Goal: Task Accomplishment & Management: Manage account settings

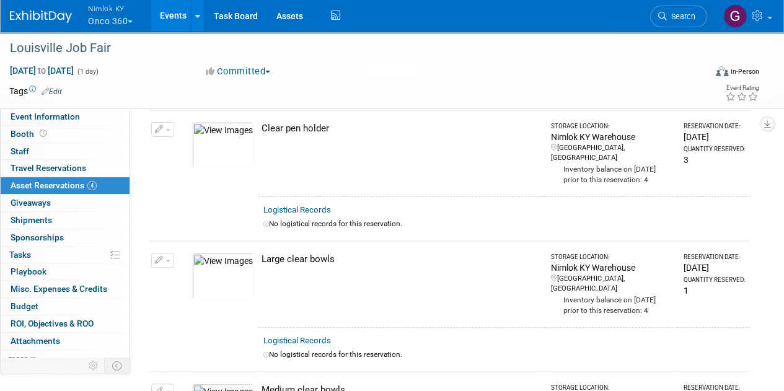
scroll to position [61, 0]
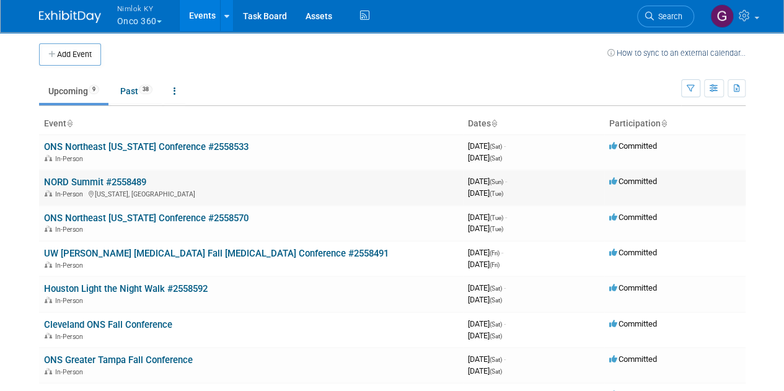
drag, startPoint x: 133, startPoint y: 181, endPoint x: 312, endPoint y: 183, distance: 178.5
click at [312, 183] on td "NORD Summit #2558489 In-Person Washington, DC" at bounding box center [251, 187] width 424 height 35
click at [96, 179] on link "NORD Summit #2558489" at bounding box center [95, 182] width 102 height 11
click at [151, 100] on link "Past 38" at bounding box center [136, 91] width 51 height 24
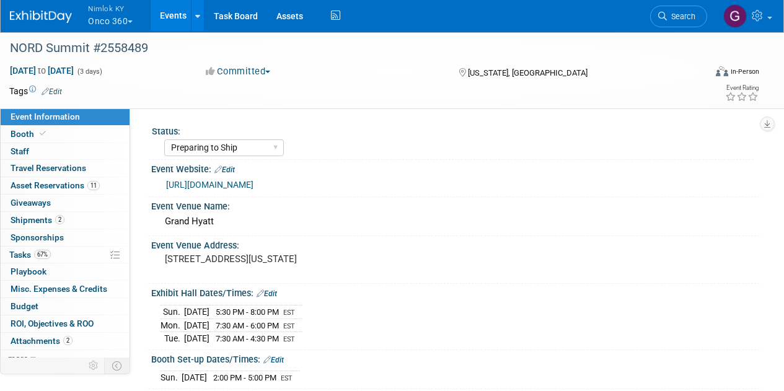
select select "Preparing to Ship"
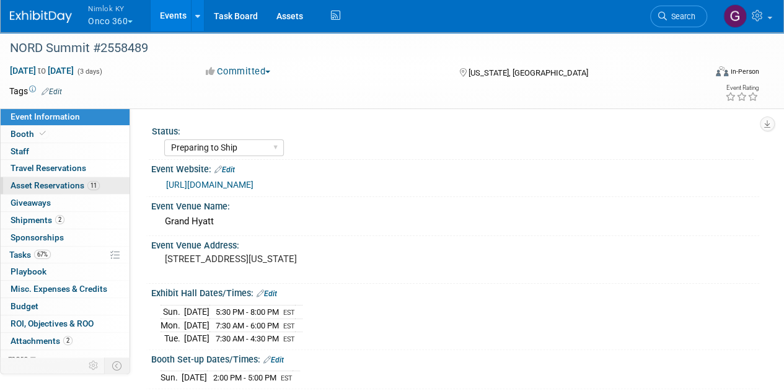
click at [51, 180] on span "Asset Reservations 11" at bounding box center [55, 185] width 89 height 10
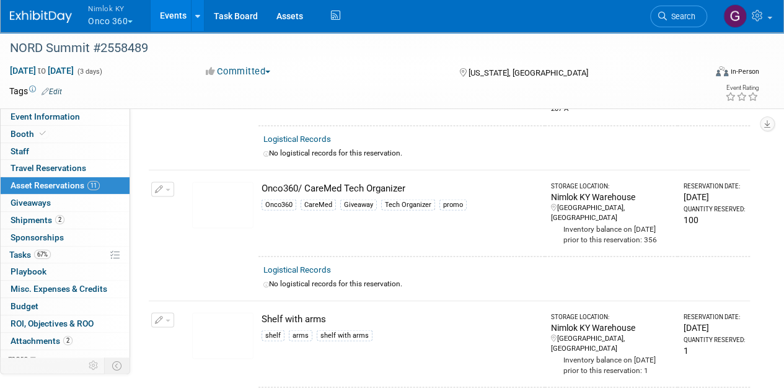
scroll to position [1063, 0]
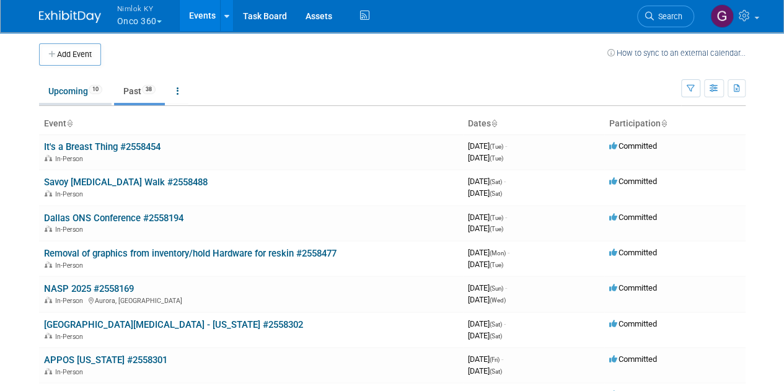
click at [67, 91] on link "Upcoming 10" at bounding box center [75, 91] width 72 height 24
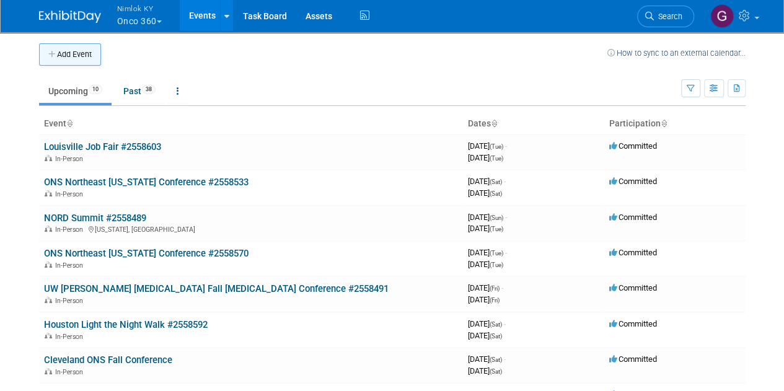
click at [77, 47] on button "Add Event" at bounding box center [70, 54] width 62 height 22
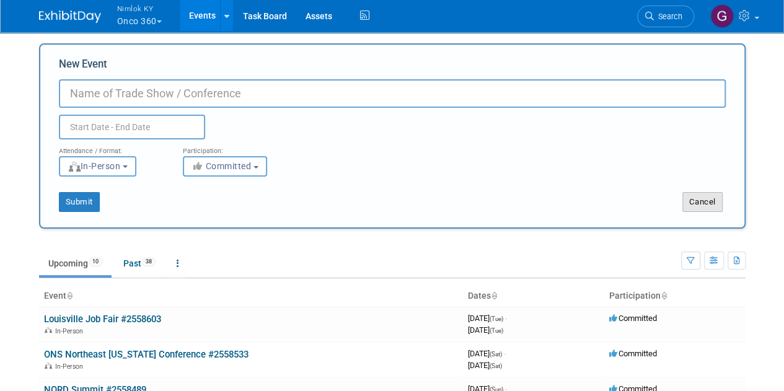
click at [701, 204] on button "Cancel" at bounding box center [702, 202] width 40 height 20
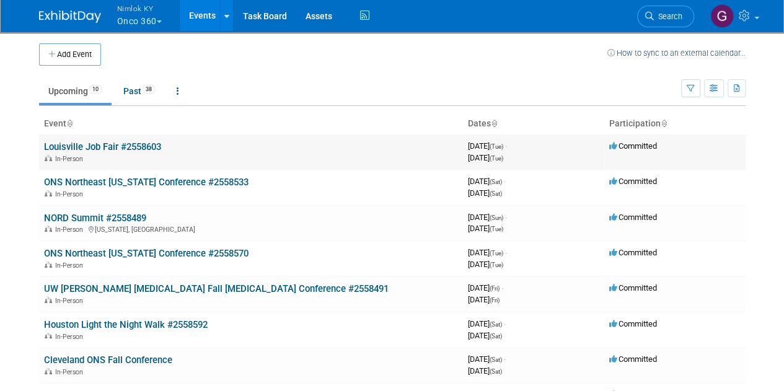
click at [132, 151] on link "Louisville Job Fair #2558603" at bounding box center [102, 146] width 117 height 11
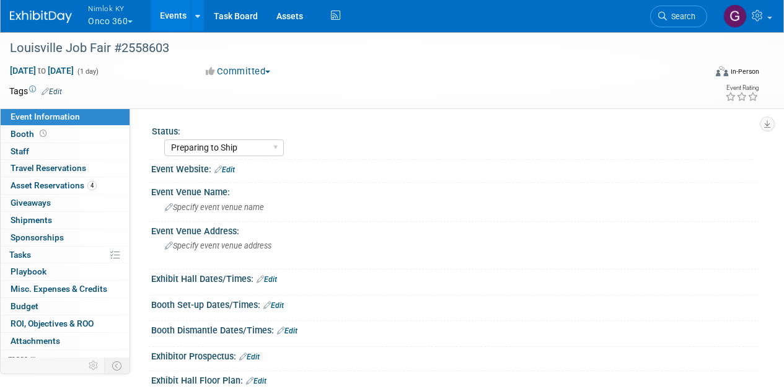
select select "Preparing to Ship"
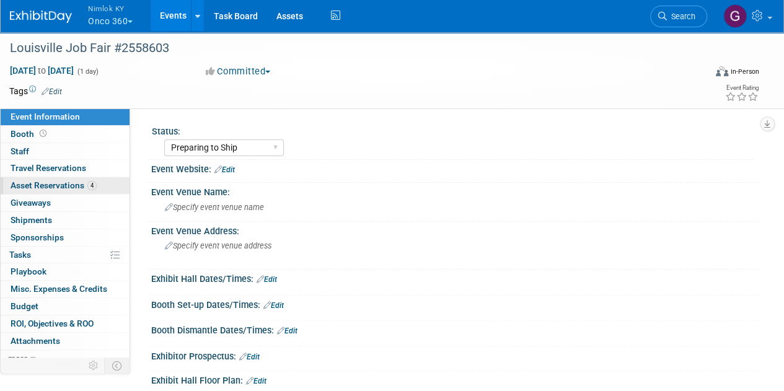
click at [76, 182] on span "Asset Reservations 4" at bounding box center [54, 185] width 86 height 10
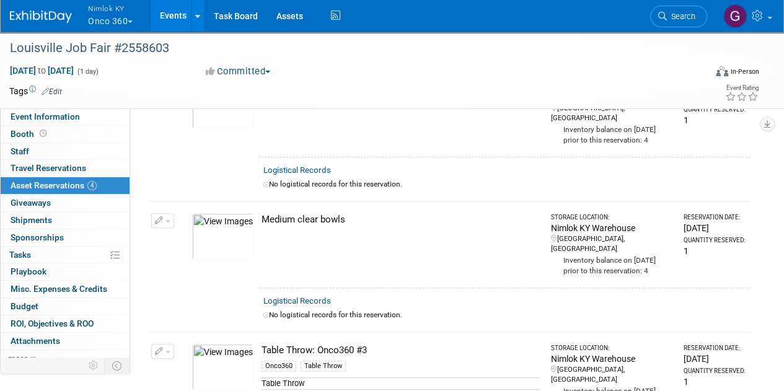
scroll to position [231, 0]
click at [30, 219] on span "Shipments 0" at bounding box center [32, 220] width 42 height 10
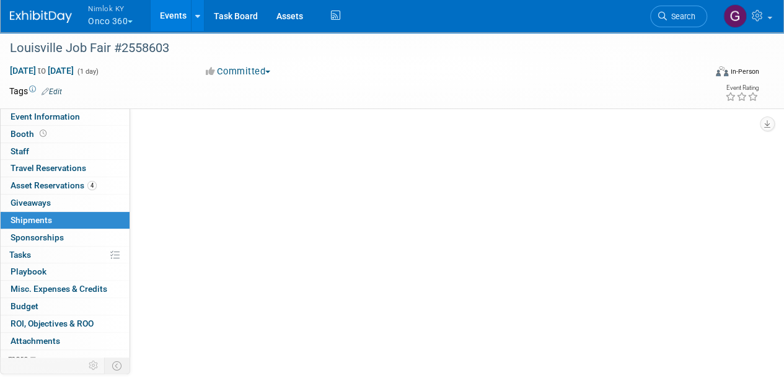
scroll to position [0, 0]
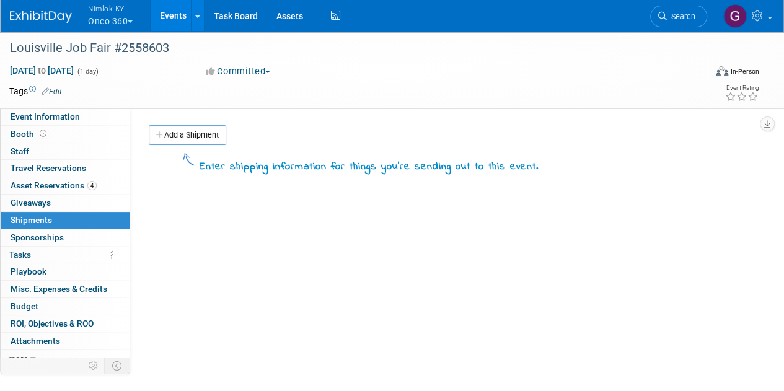
click at [30, 219] on span "Shipments 0" at bounding box center [32, 220] width 42 height 10
click at [90, 182] on span "4" at bounding box center [91, 185] width 9 height 9
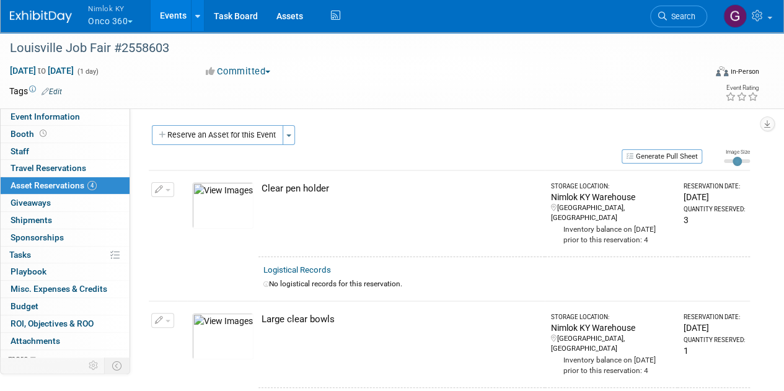
click at [439, 99] on div "Tags Edit" at bounding box center [320, 91] width 622 height 17
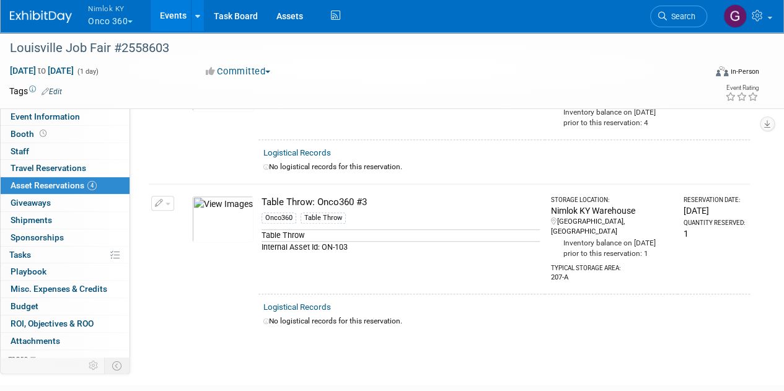
scroll to position [379, 0]
click at [58, 222] on link "0 Shipments 0" at bounding box center [65, 220] width 129 height 17
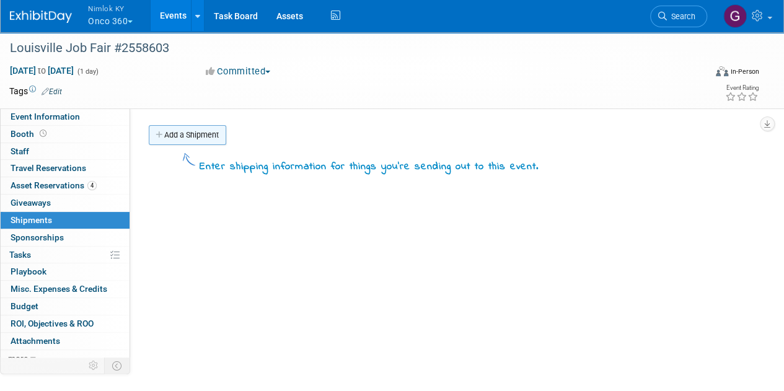
click at [186, 134] on link "Add a Shipment" at bounding box center [187, 135] width 77 height 20
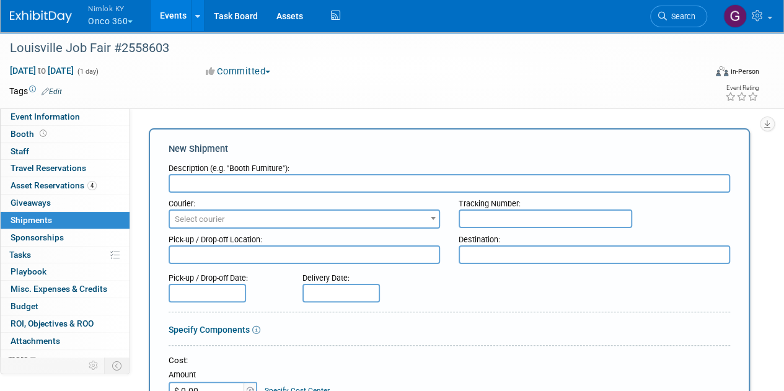
click at [193, 186] on input "text" at bounding box center [449, 183] width 561 height 19
type input "B"
type input "Booth Furniture"
click at [238, 231] on div "Pick-up / Drop-off Location:" at bounding box center [304, 237] width 271 height 17
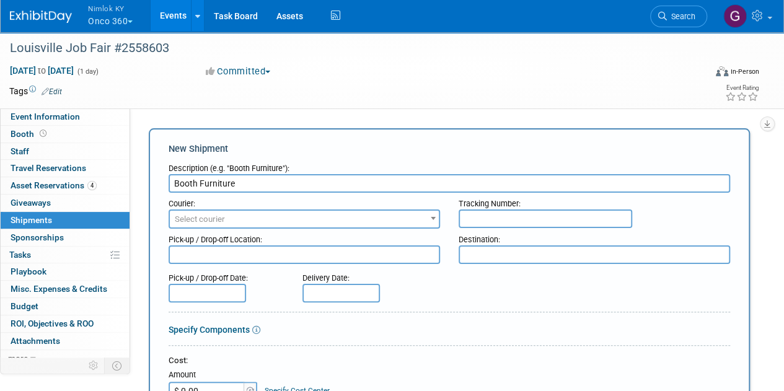
click at [250, 214] on span "Select courier" at bounding box center [304, 219] width 269 height 17
click at [277, 191] on input "Booth Furniture" at bounding box center [449, 183] width 561 height 19
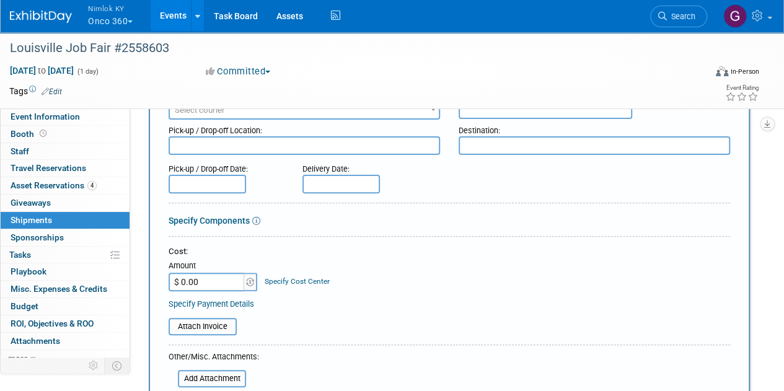
scroll to position [110, 0]
click at [29, 252] on span "Tasks 0%" at bounding box center [20, 255] width 22 height 10
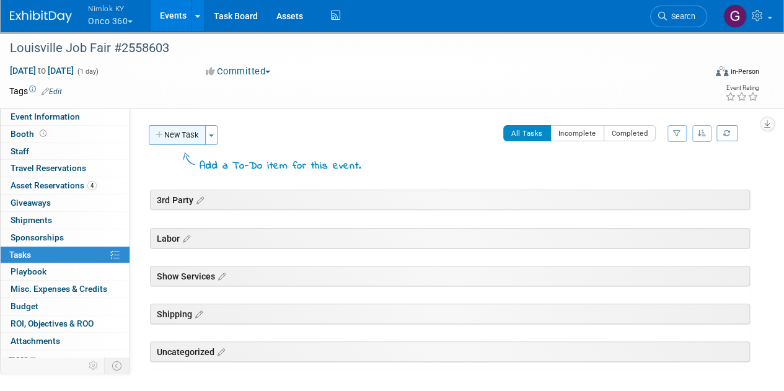
click at [181, 136] on button "New Task" at bounding box center [177, 135] width 57 height 20
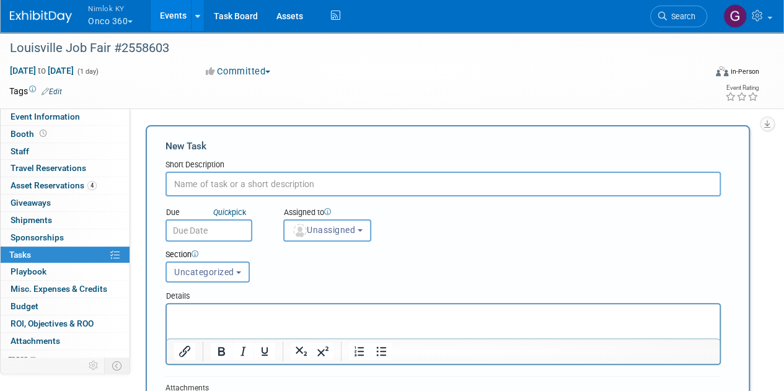
click at [218, 183] on input "text" at bounding box center [442, 184] width 555 height 25
click at [228, 310] on p "Rich Text Area. Press ALT-0 for help." at bounding box center [443, 315] width 538 height 12
click at [320, 301] on div "Details" at bounding box center [442, 294] width 555 height 18
click at [327, 317] on p "Hi [PERSON_NAME]! These cold be picked" at bounding box center [443, 315] width 538 height 12
click at [310, 188] on input "text" at bounding box center [442, 184] width 555 height 25
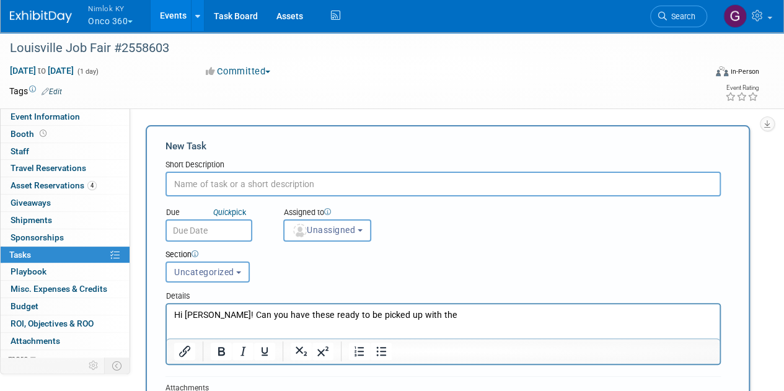
type input "P"
type input "I"
click at [328, 231] on span "Unassigned" at bounding box center [323, 230] width 63 height 10
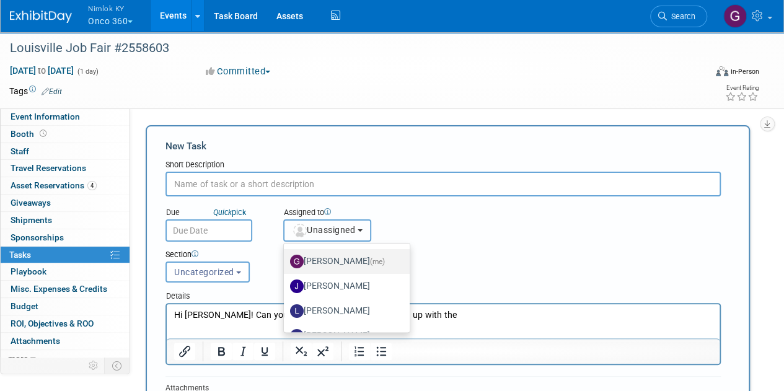
scroll to position [46, 0]
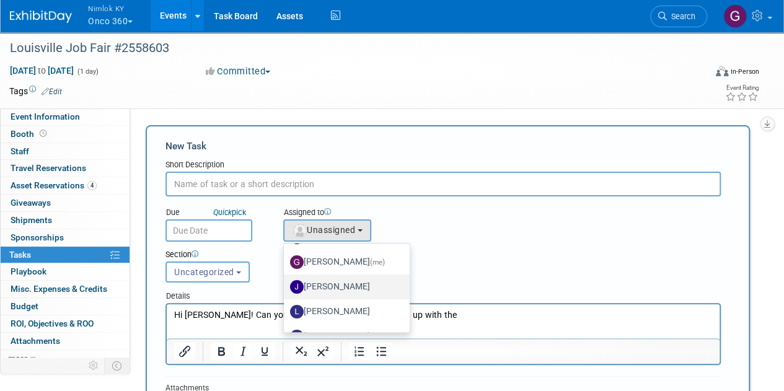
click at [357, 293] on label "[PERSON_NAME]" at bounding box center [343, 287] width 107 height 20
click at [286, 289] on input "[PERSON_NAME]" at bounding box center [282, 285] width 8 height 8
select select "6959d863-ee32-42c4-bffe-2330cab25484"
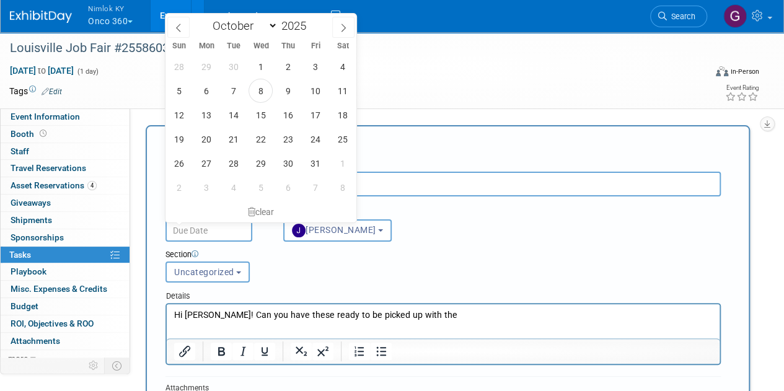
click at [203, 231] on input "text" at bounding box center [208, 230] width 87 height 22
click at [205, 116] on span "13" at bounding box center [206, 115] width 24 height 24
type input "[DATE]"
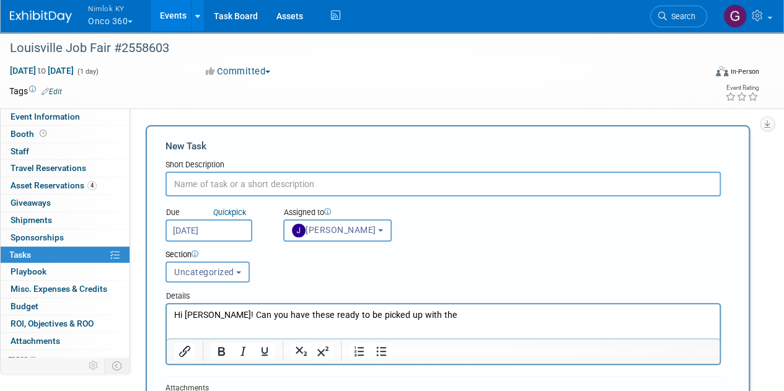
click at [419, 319] on p "Hi [PERSON_NAME]! Can you have these ready to be picked up with the" at bounding box center [443, 315] width 538 height 12
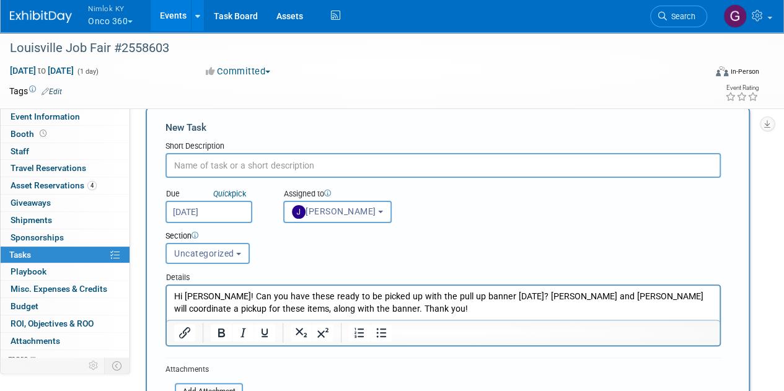
scroll to position [17, 0]
click at [342, 167] on input "text" at bounding box center [442, 166] width 555 height 25
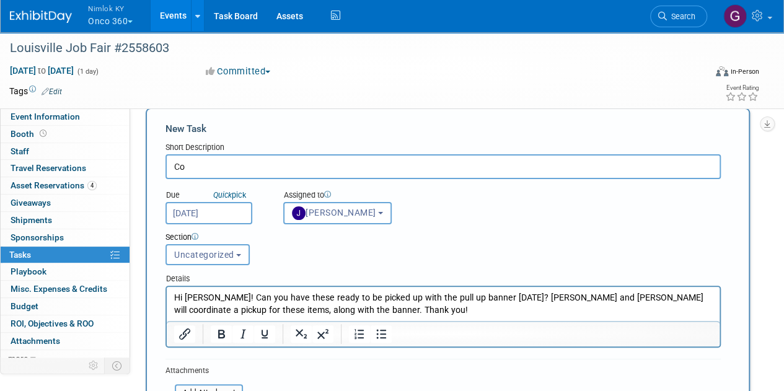
type input "C"
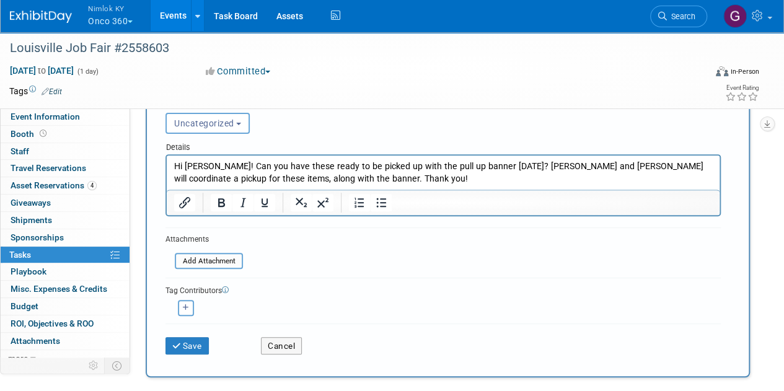
scroll to position [150, 0]
type input "Gather Assets for Pickup"
click at [194, 345] on button "Save" at bounding box center [186, 344] width 43 height 17
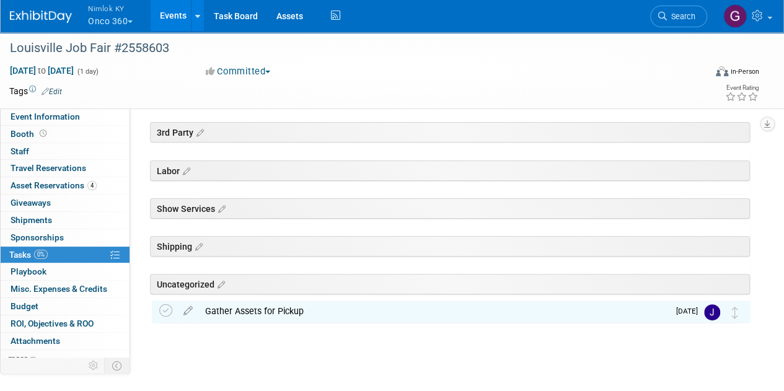
scroll to position [0, 0]
